Goal: Transaction & Acquisition: Download file/media

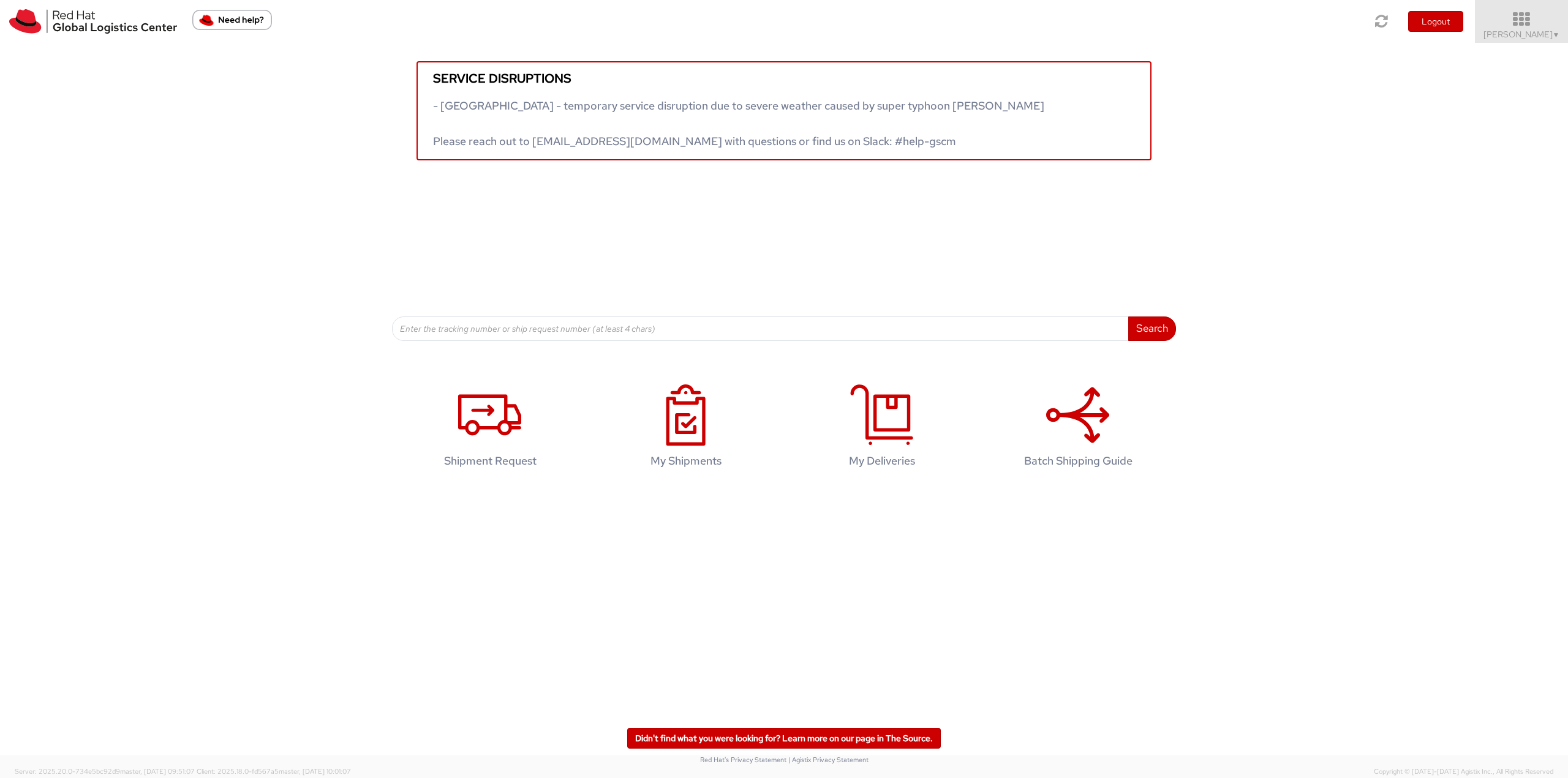
click at [1531, 24] on icon at bounding box center [1522, 20] width 107 height 17
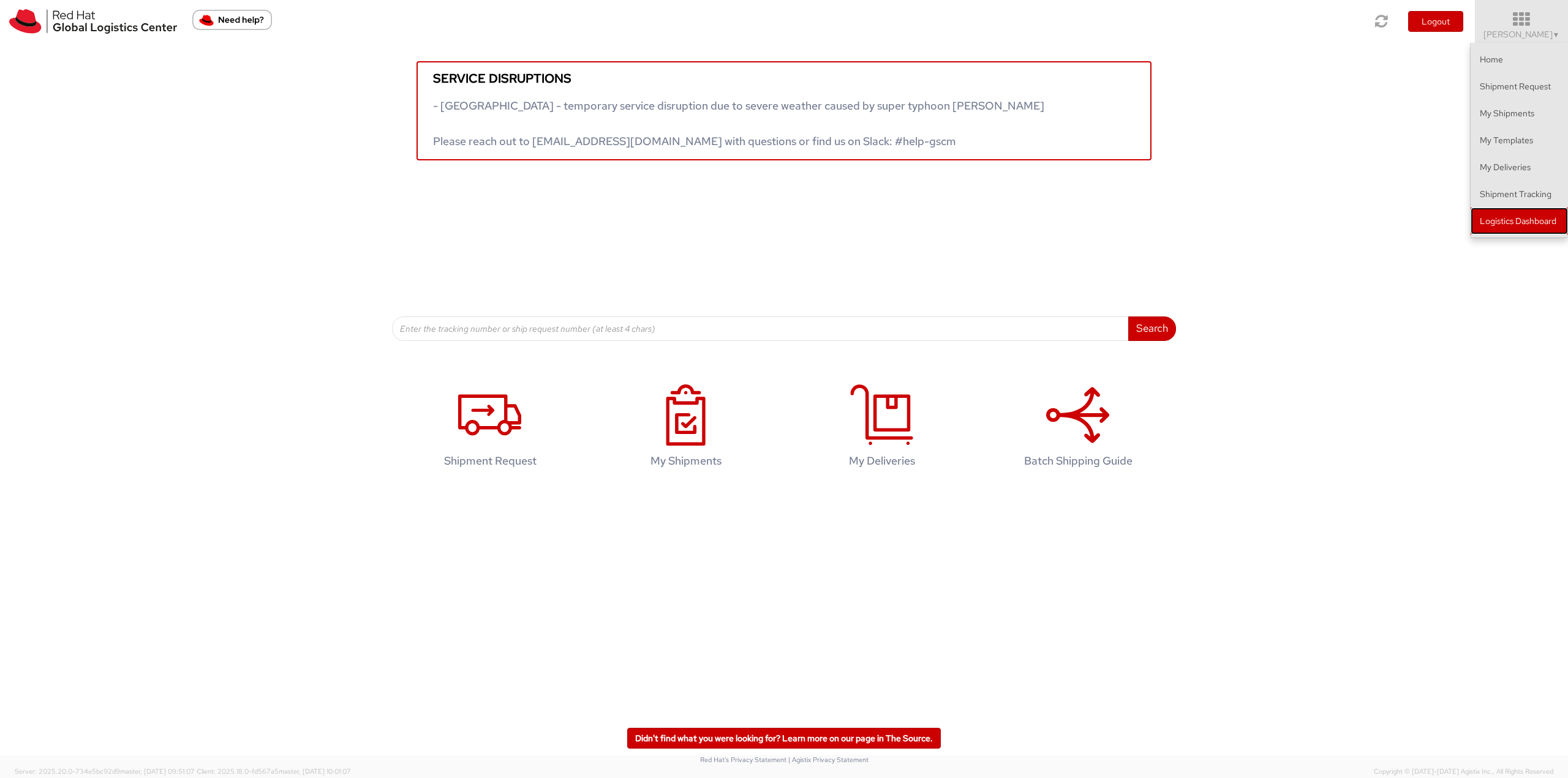
click at [1528, 215] on link "Logistics Dashboard" at bounding box center [1519, 221] width 97 height 27
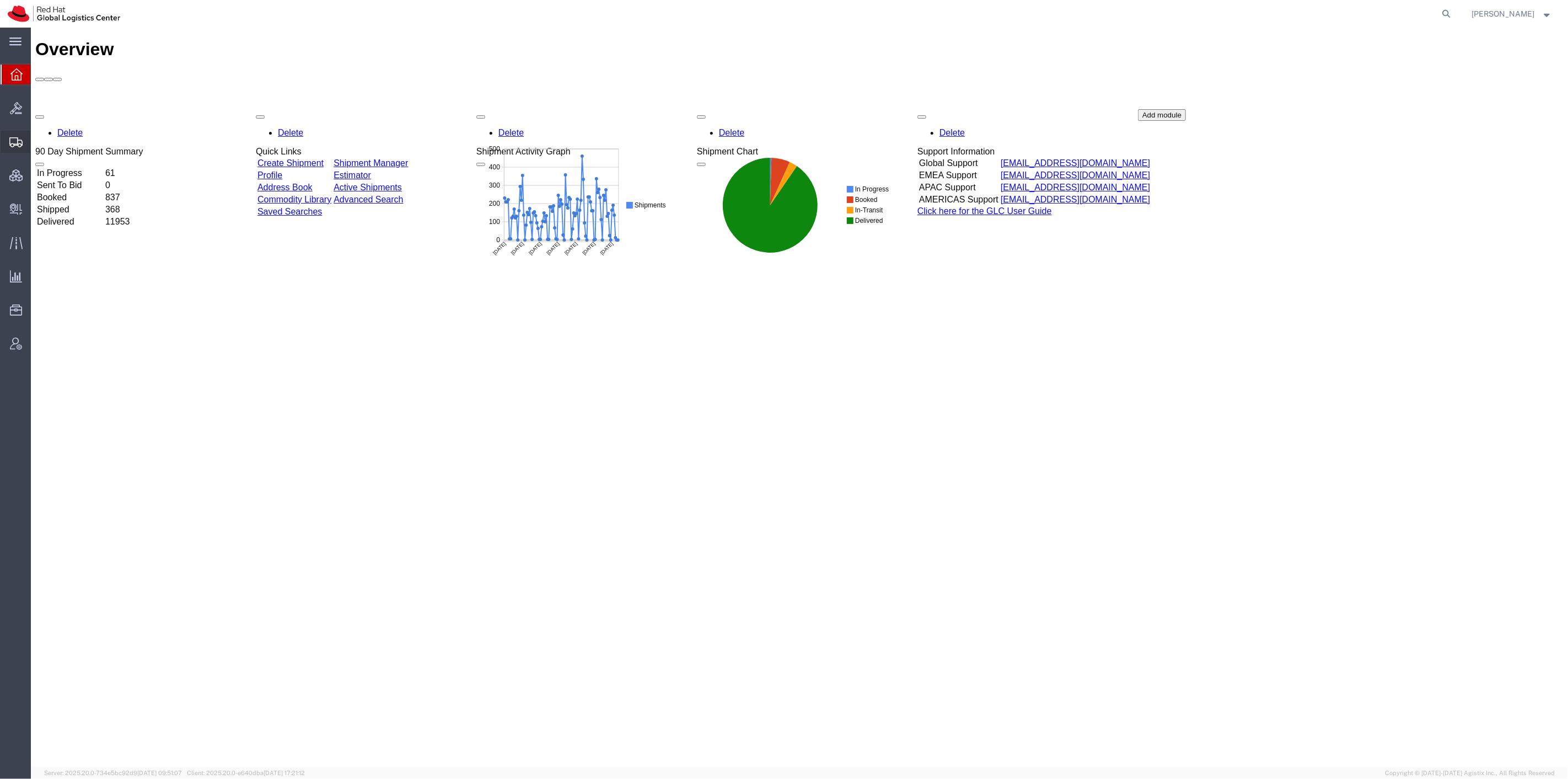
click at [0, 0] on span "Shipment Manager" at bounding box center [0, 0] width 0 height 0
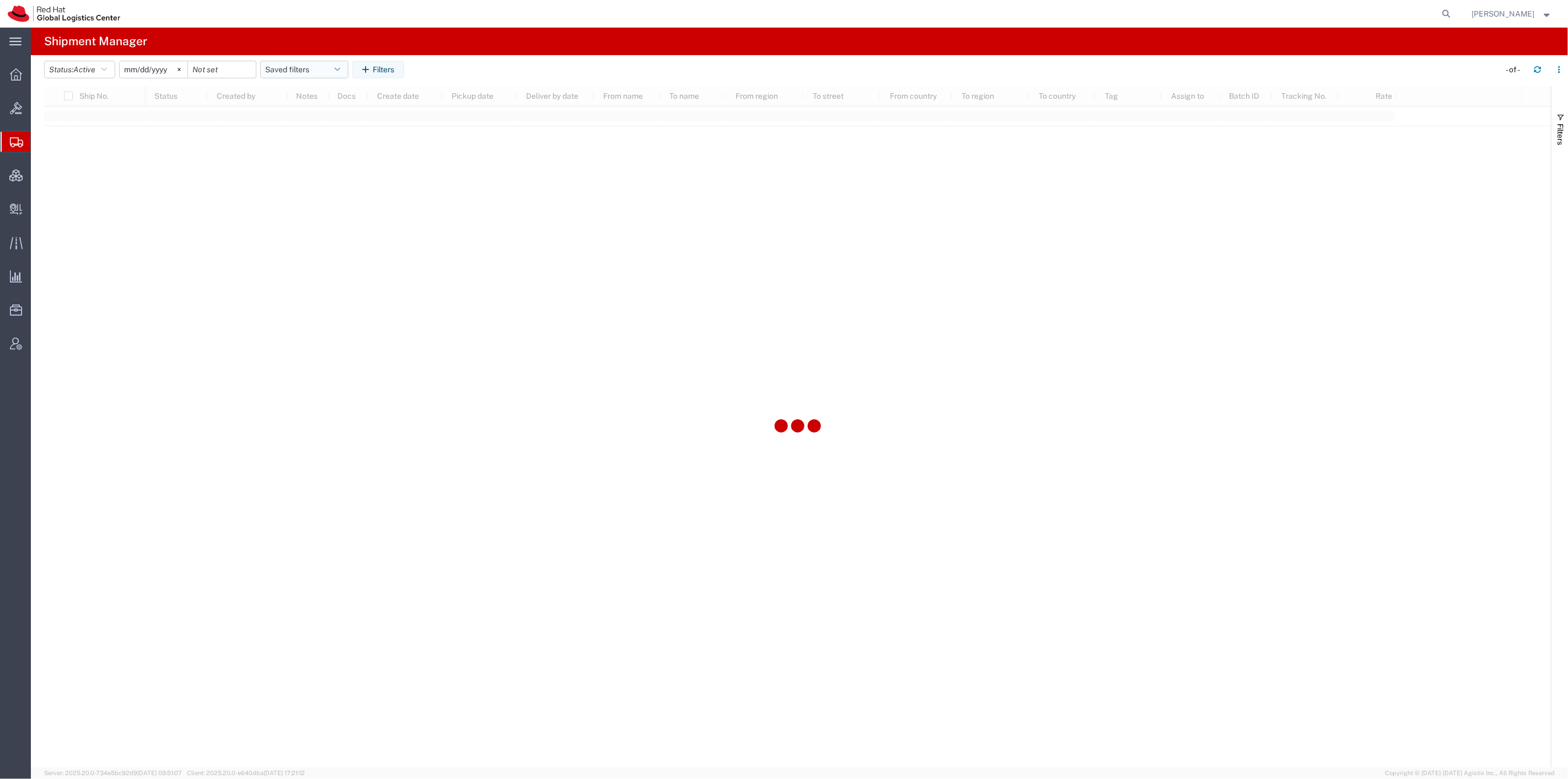
click at [307, 65] on button "Saved filters" at bounding box center [305, 70] width 88 height 18
click at [321, 112] on span "Panashe" at bounding box center [334, 118] width 144 height 20
type input "2023-12-14"
type input "2027-02-24"
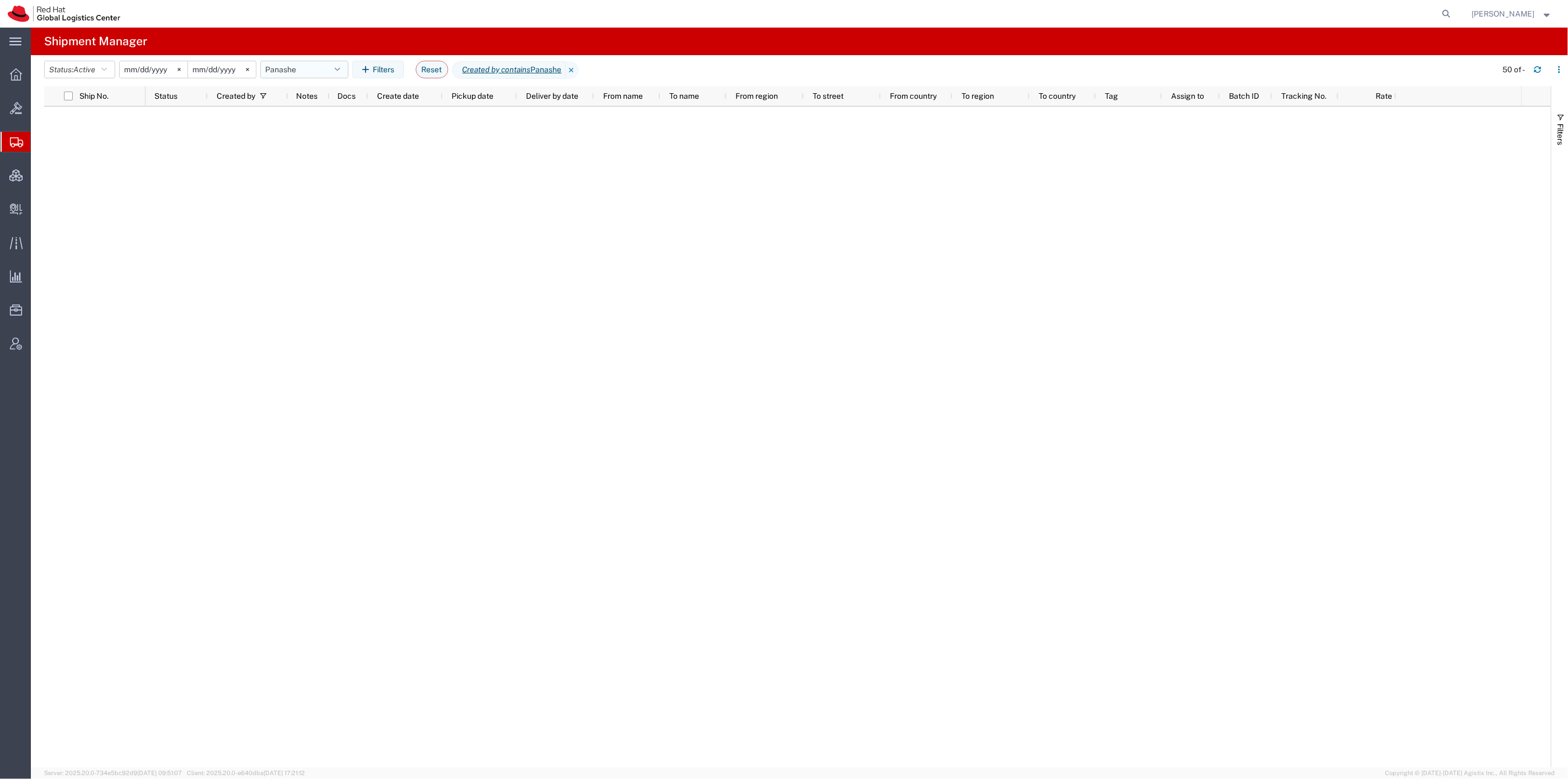
click at [310, 75] on button "Panashe" at bounding box center [305, 70] width 88 height 18
click at [317, 136] on span "SR" at bounding box center [334, 138] width 144 height 20
type input "2023-12-05"
type input "2027-02-22"
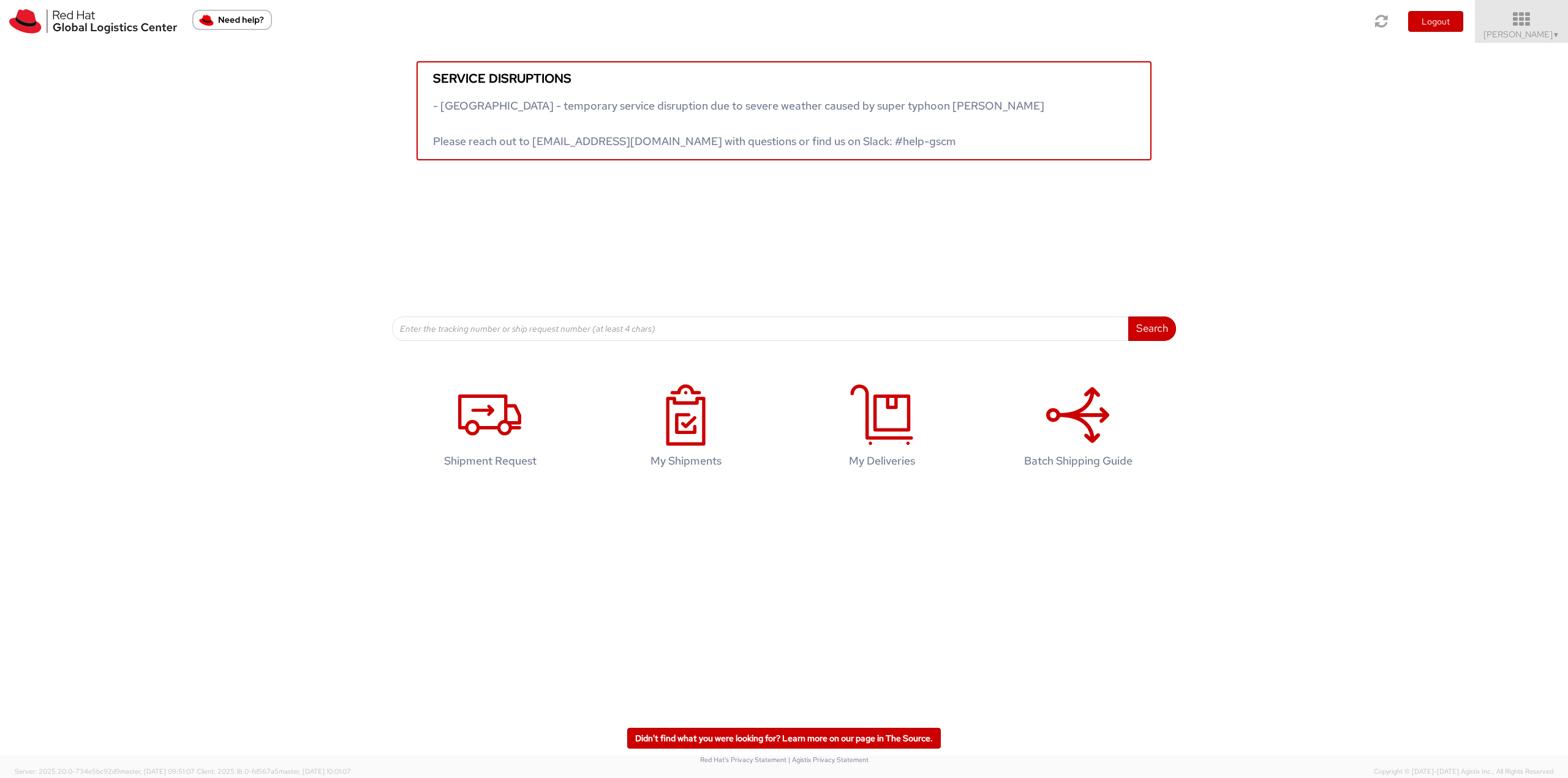
click at [1176, 15] on icon at bounding box center [1522, 20] width 107 height 17
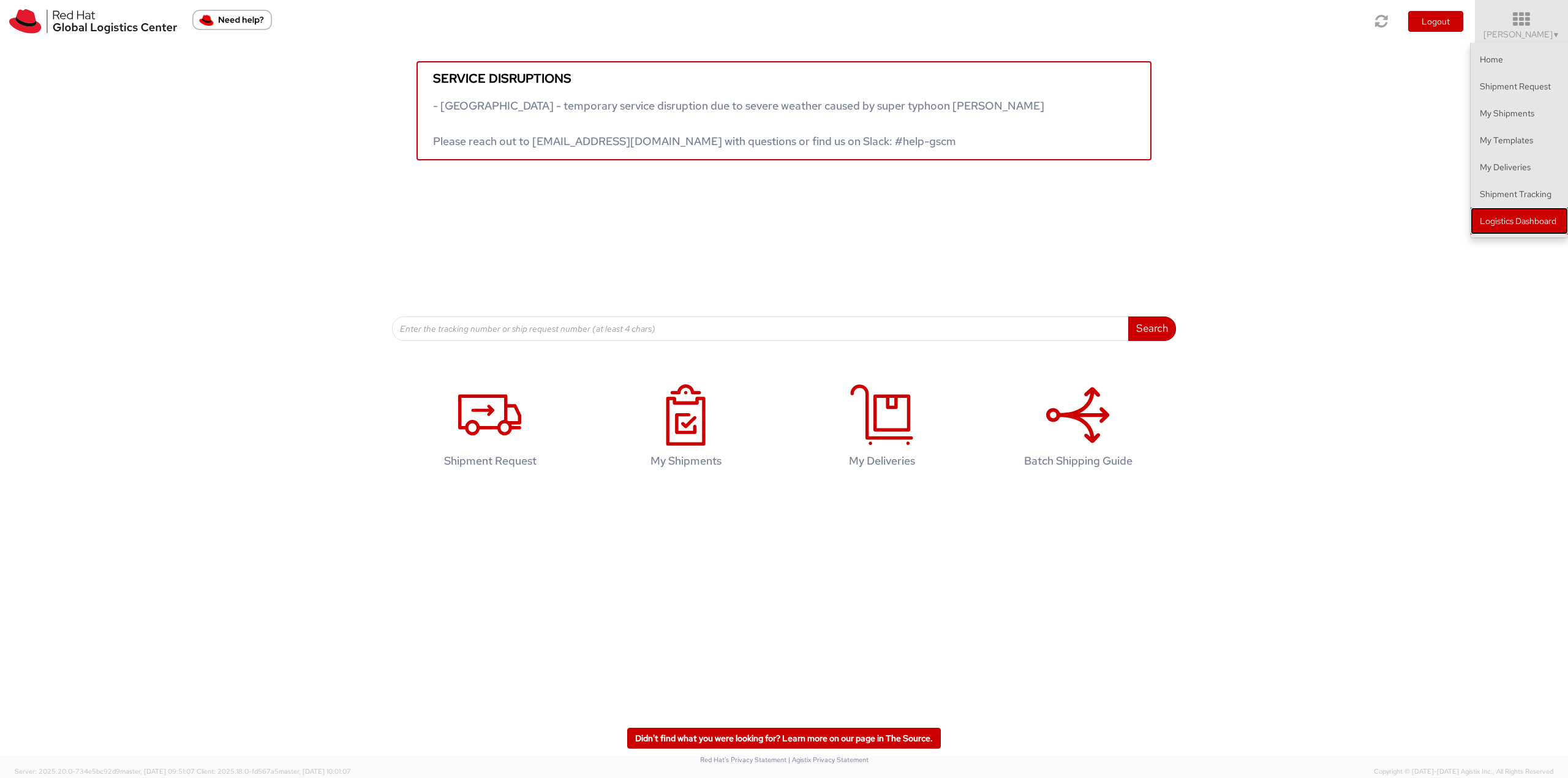
click at [1176, 223] on link "Logistics Dashboard" at bounding box center [1519, 221] width 97 height 27
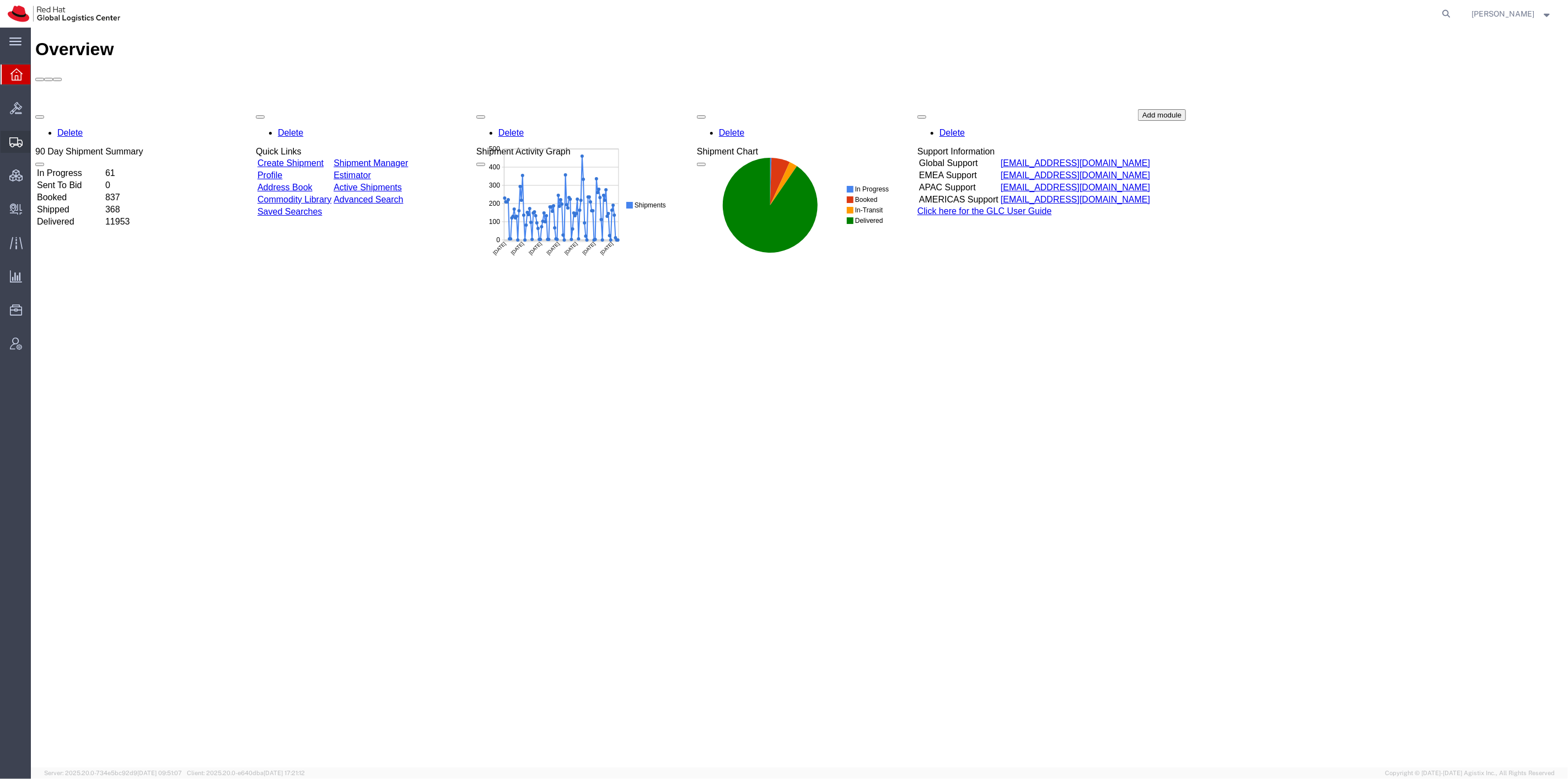
click at [0, 0] on span "Shipment Manager" at bounding box center [0, 0] width 0 height 0
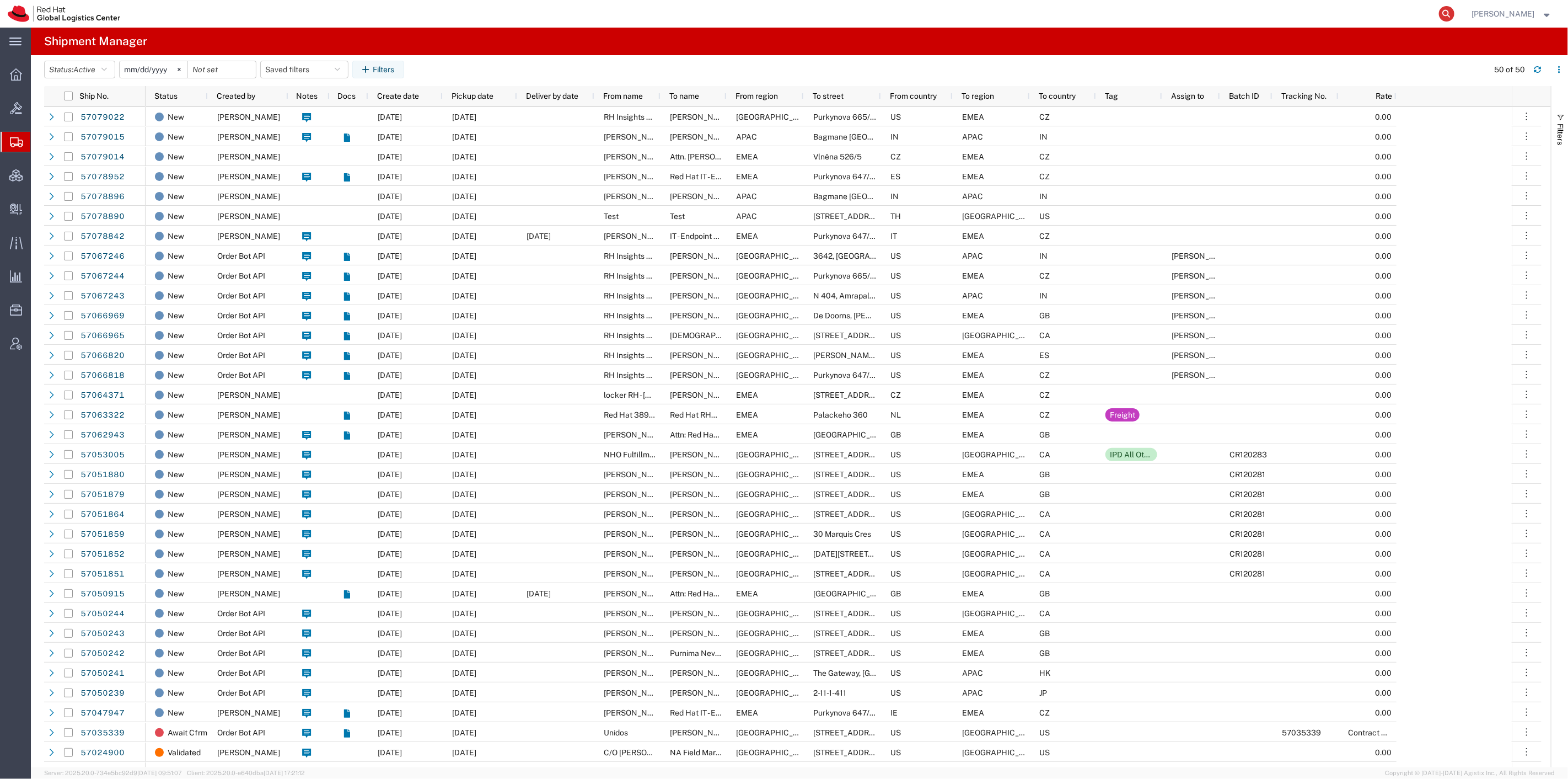
click at [1455, 17] on icon at bounding box center [1447, 13] width 15 height 15
paste input "56848003"
type input "56848003"
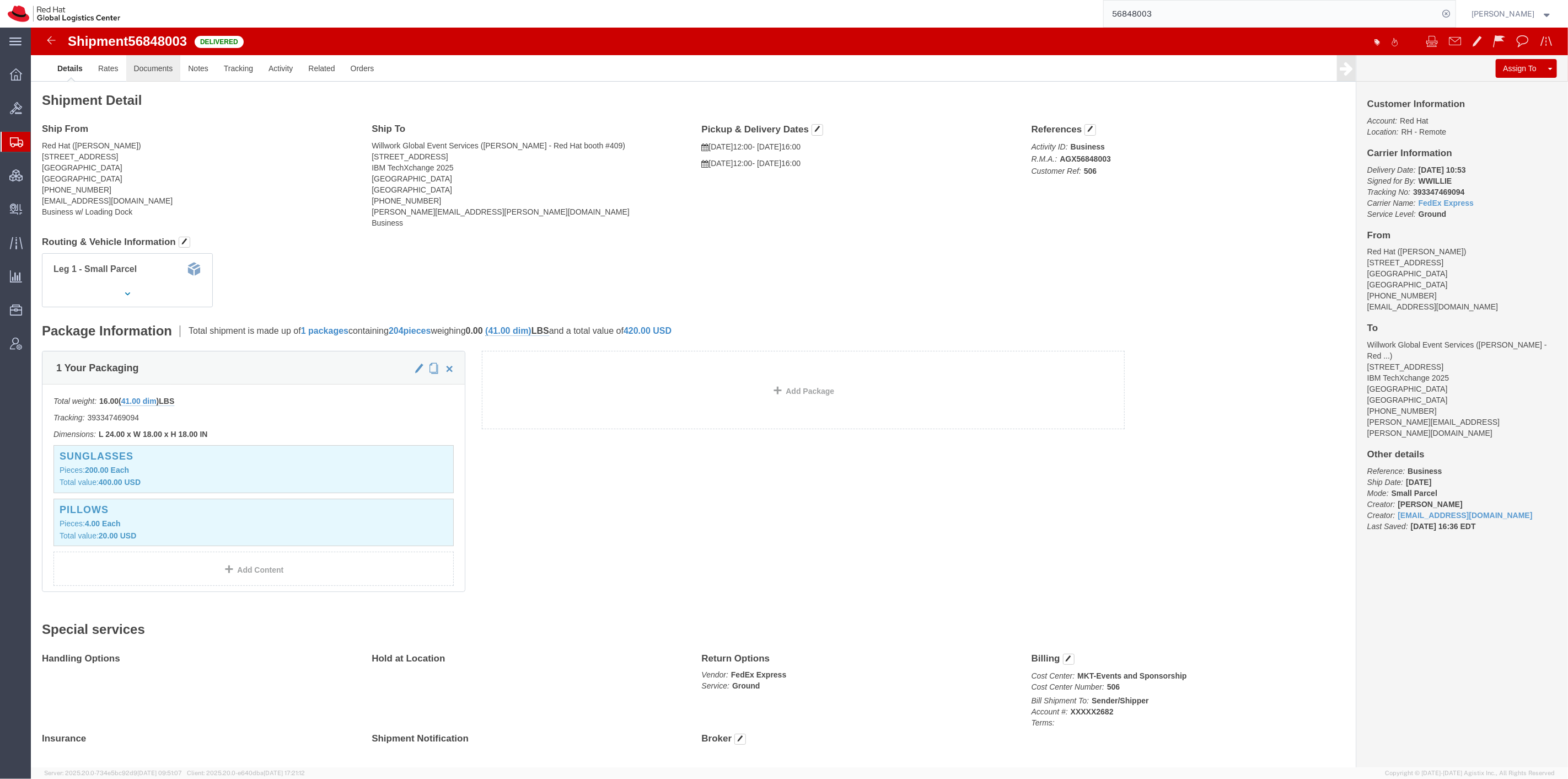
click link "Documents"
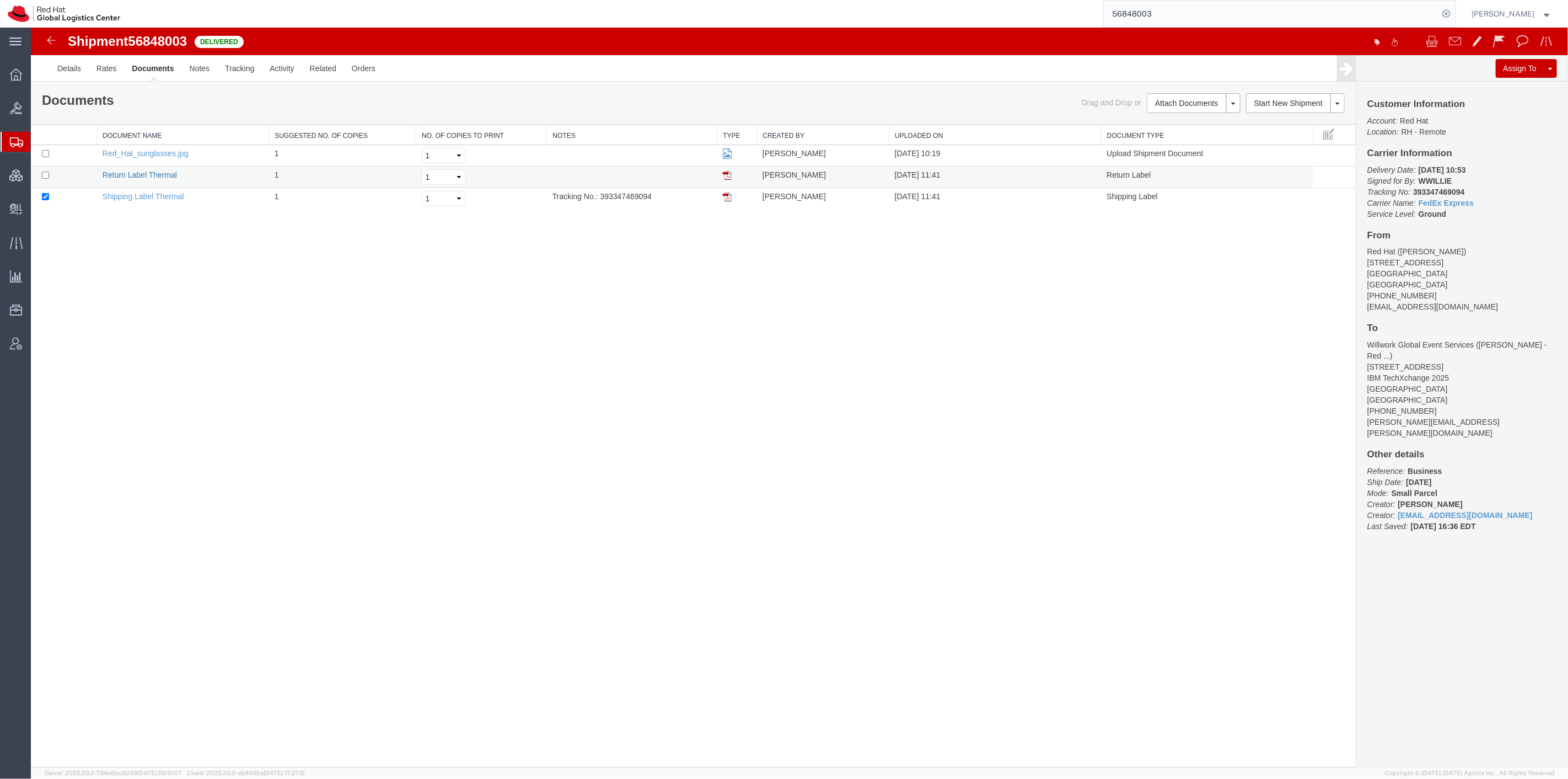
click at [161, 174] on link "Return Label Thermal" at bounding box center [139, 175] width 75 height 9
click at [51, 36] on img at bounding box center [50, 40] width 13 height 13
